Goal: Task Accomplishment & Management: Manage account settings

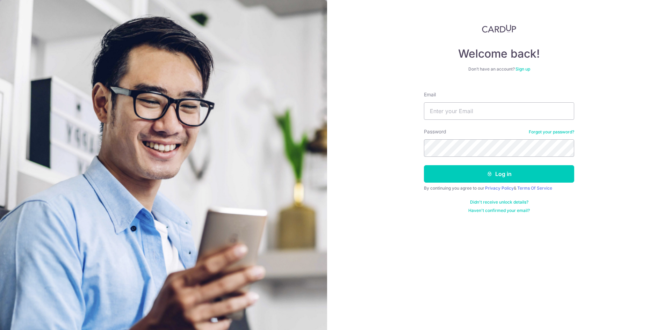
click at [484, 107] on input "Email" at bounding box center [499, 110] width 150 height 17
click at [484, 107] on input "ju" at bounding box center [499, 110] width 150 height 17
type input "[EMAIL_ADDRESS][DOMAIN_NAME]"
click at [424, 165] on button "Log in" at bounding box center [499, 173] width 150 height 17
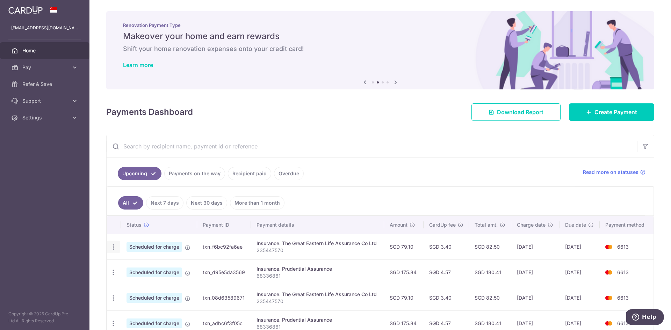
click at [114, 249] on icon "button" at bounding box center [113, 246] width 7 height 7
click at [318, 151] on input "text" at bounding box center [372, 146] width 530 height 22
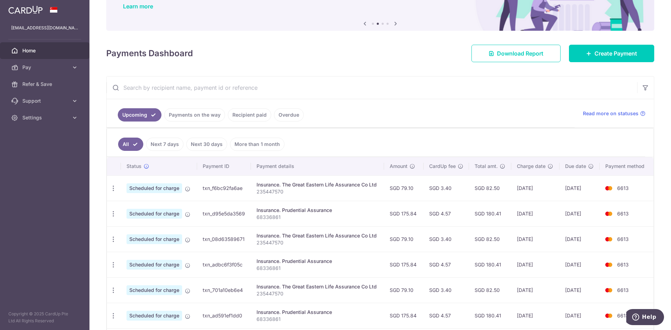
scroll to position [70, 0]
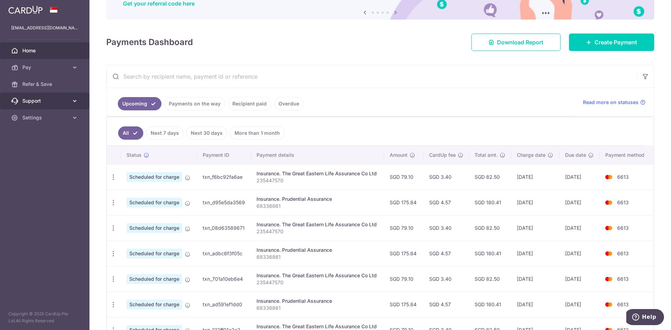
click at [78, 99] on icon at bounding box center [74, 100] width 7 height 7
click at [77, 99] on icon at bounding box center [74, 100] width 7 height 7
click at [75, 117] on icon at bounding box center [74, 117] width 7 height 7
click at [44, 131] on span "Account" at bounding box center [45, 134] width 46 height 7
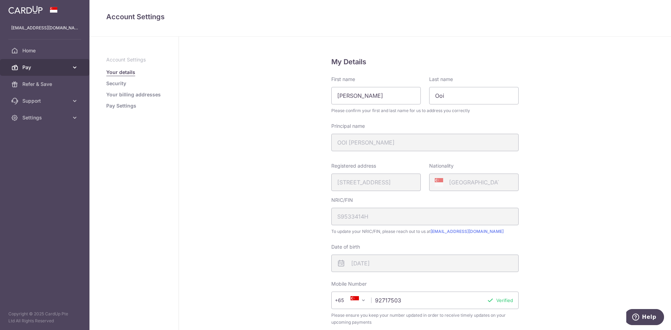
click at [74, 63] on link "Pay" at bounding box center [44, 67] width 89 height 17
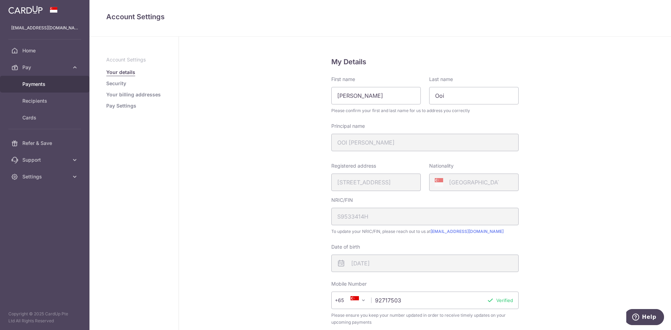
click at [51, 88] on link "Payments" at bounding box center [44, 84] width 89 height 17
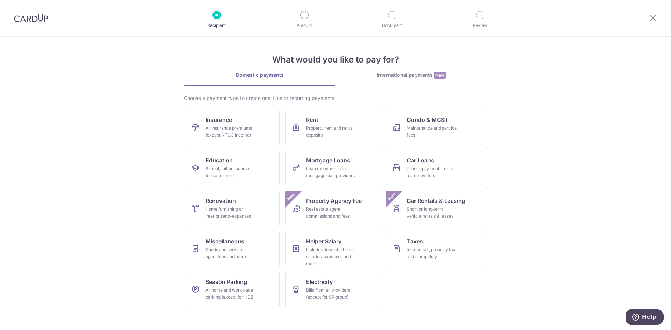
click at [38, 21] on img at bounding box center [31, 18] width 34 height 8
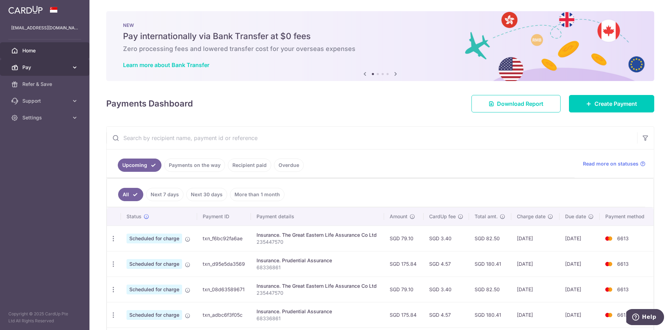
click at [75, 67] on icon at bounding box center [74, 67] width 7 height 7
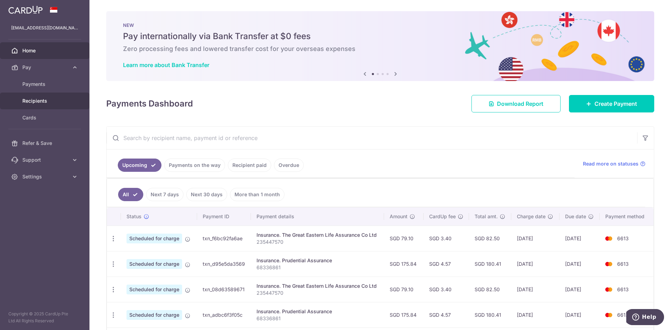
click at [42, 101] on span "Recipients" at bounding box center [45, 100] width 46 height 7
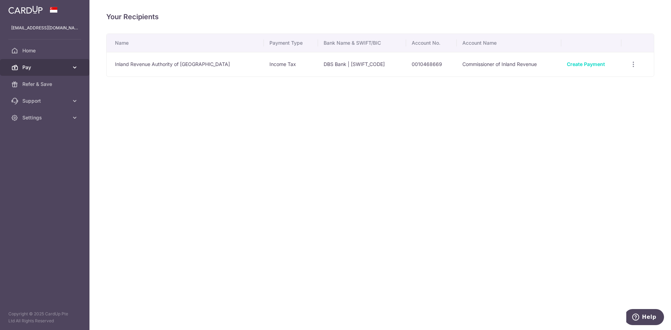
click at [79, 69] on link "Pay" at bounding box center [44, 67] width 89 height 17
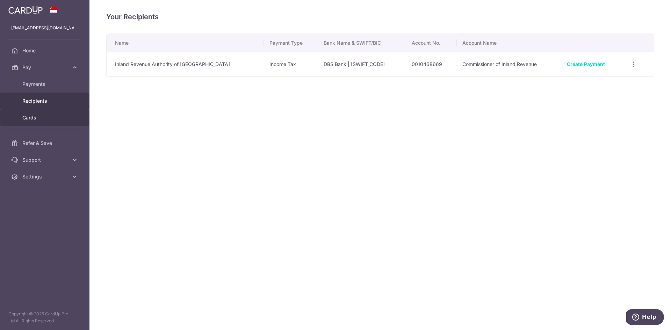
click at [43, 119] on span "Cards" at bounding box center [45, 117] width 46 height 7
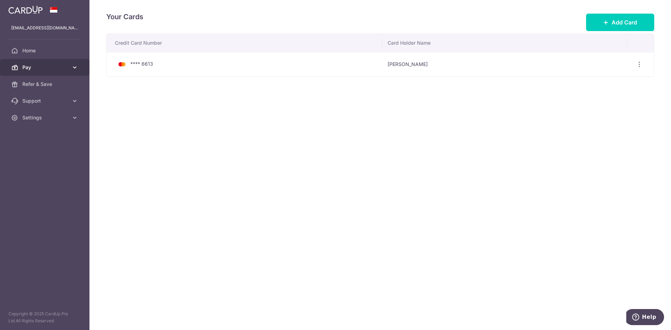
click at [80, 66] on link "Pay" at bounding box center [44, 67] width 89 height 17
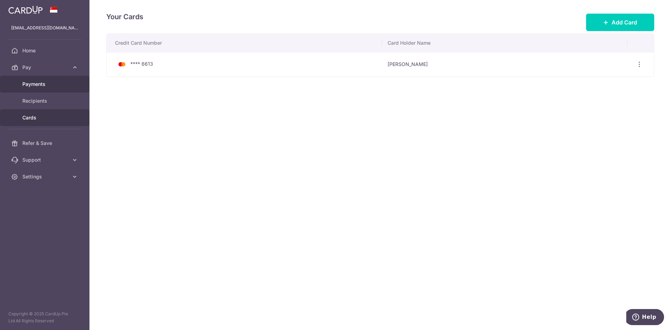
click at [51, 83] on span "Payments" at bounding box center [45, 84] width 46 height 7
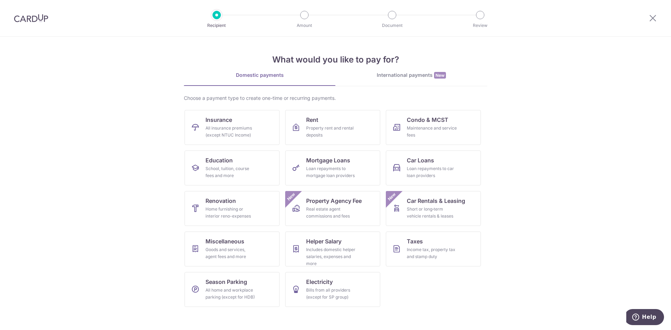
click at [35, 20] on img at bounding box center [31, 18] width 34 height 8
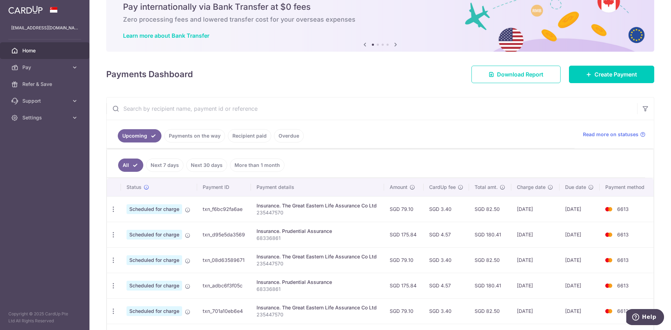
scroll to position [70, 0]
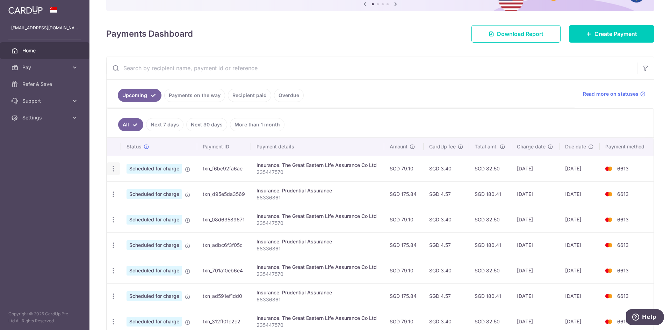
click at [112, 168] on icon "button" at bounding box center [113, 168] width 7 height 7
click at [378, 126] on ul "All Next 7 days Next 30 days More than 1 month" at bounding box center [376, 123] width 538 height 28
click at [113, 169] on icon "button" at bounding box center [113, 168] width 7 height 7
click at [156, 205] on span "Cancel payment" at bounding box center [150, 205] width 47 height 8
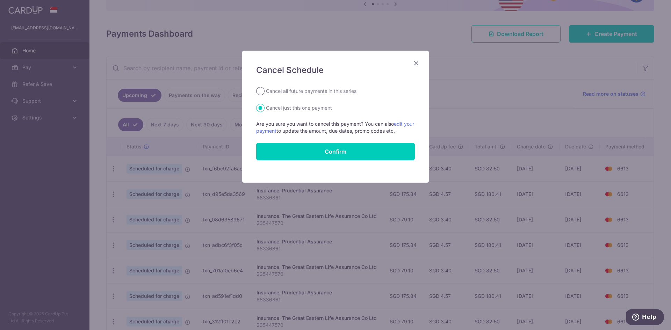
click at [260, 90] on input "Cancel all future payments in this series" at bounding box center [260, 91] width 8 height 8
radio input "true"
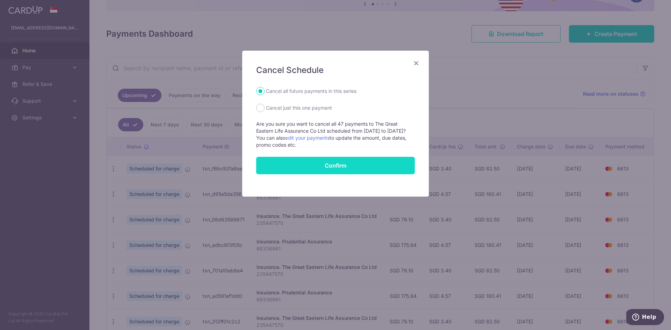
click at [311, 165] on button "Confirm" at bounding box center [335, 165] width 159 height 17
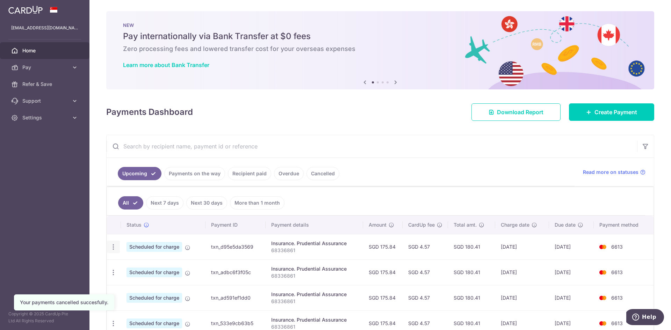
click at [111, 248] on icon "button" at bounding box center [113, 246] width 7 height 7
click at [140, 282] on span "Cancel payment" at bounding box center [150, 283] width 47 height 8
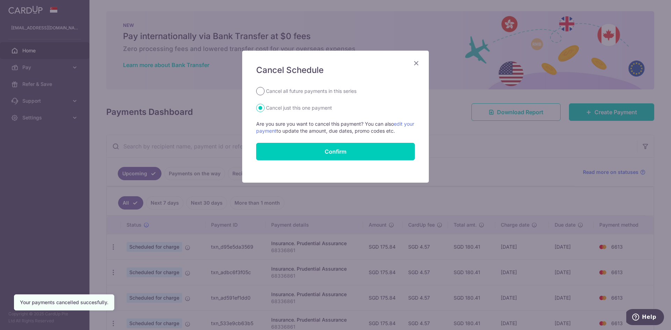
click at [261, 90] on input "Cancel all future payments in this series" at bounding box center [260, 91] width 8 height 8
radio input "true"
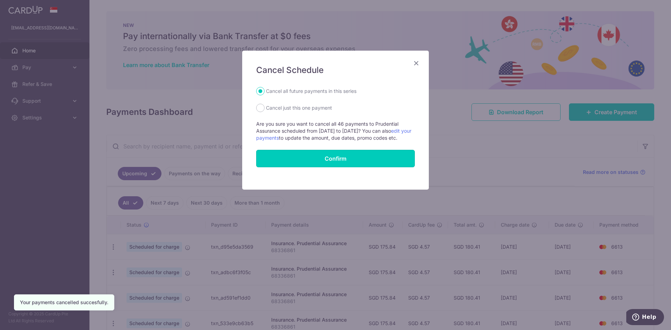
click at [301, 167] on button "Confirm" at bounding box center [335, 158] width 159 height 17
